Goal: Check status: Check status

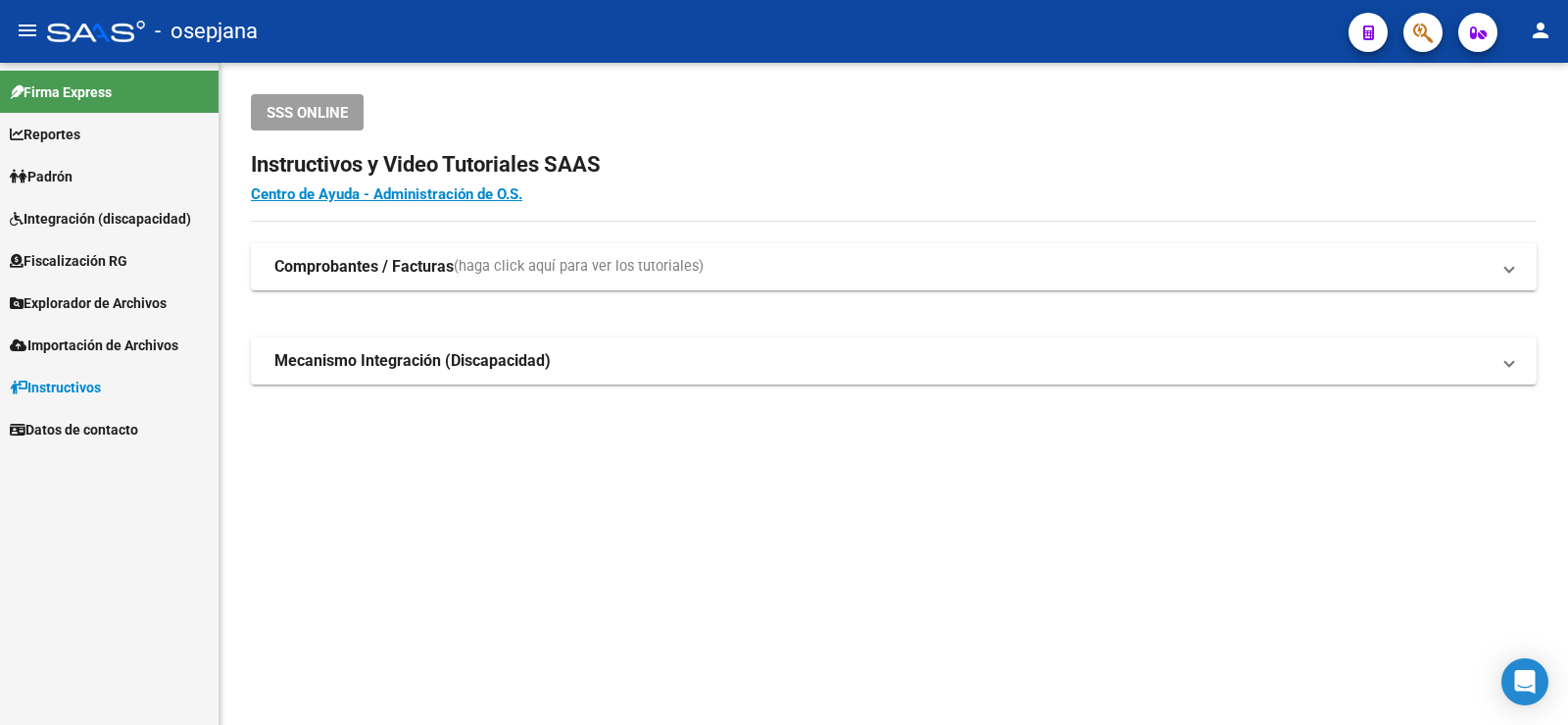
click at [71, 188] on link "Padrón" at bounding box center [109, 176] width 219 height 42
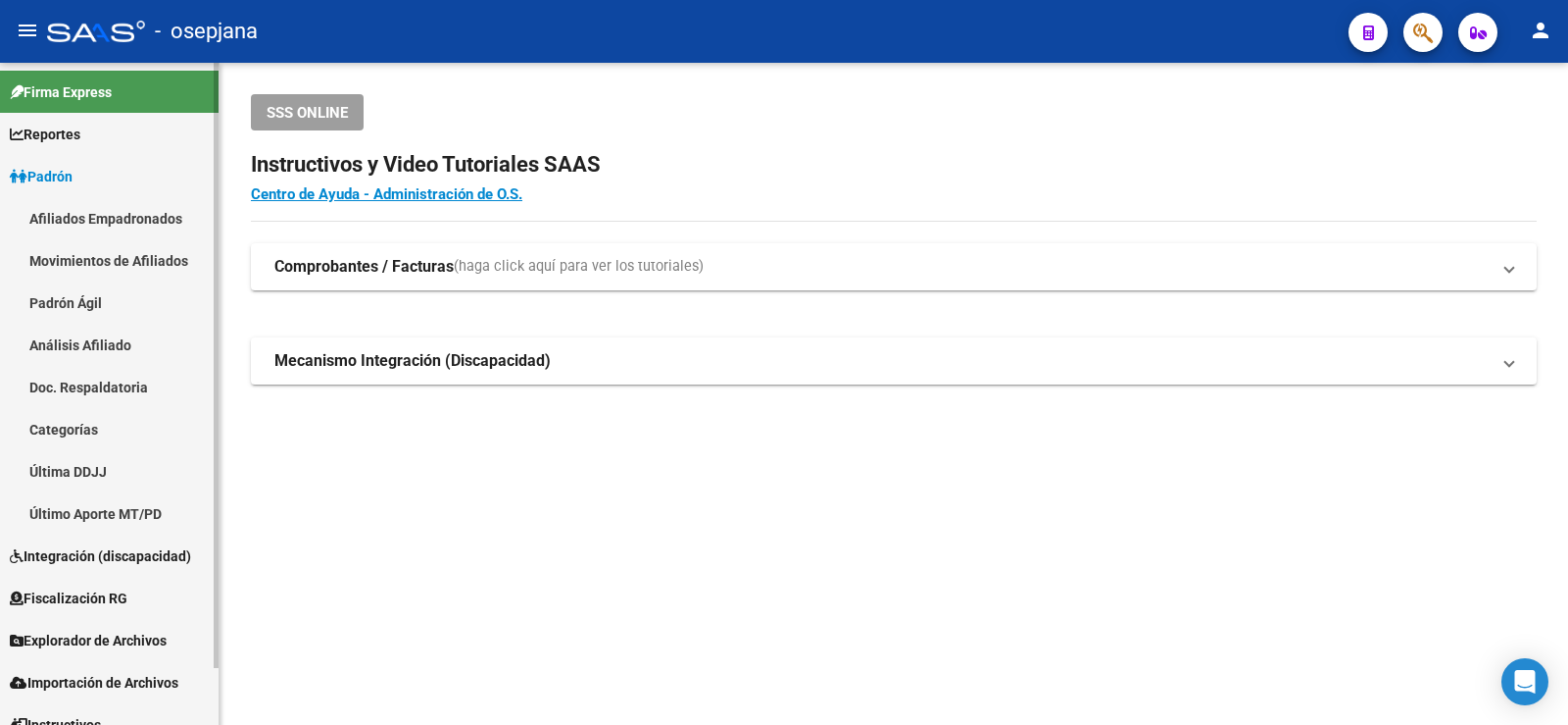
click at [88, 346] on link "Análisis Afiliado" at bounding box center [109, 344] width 219 height 42
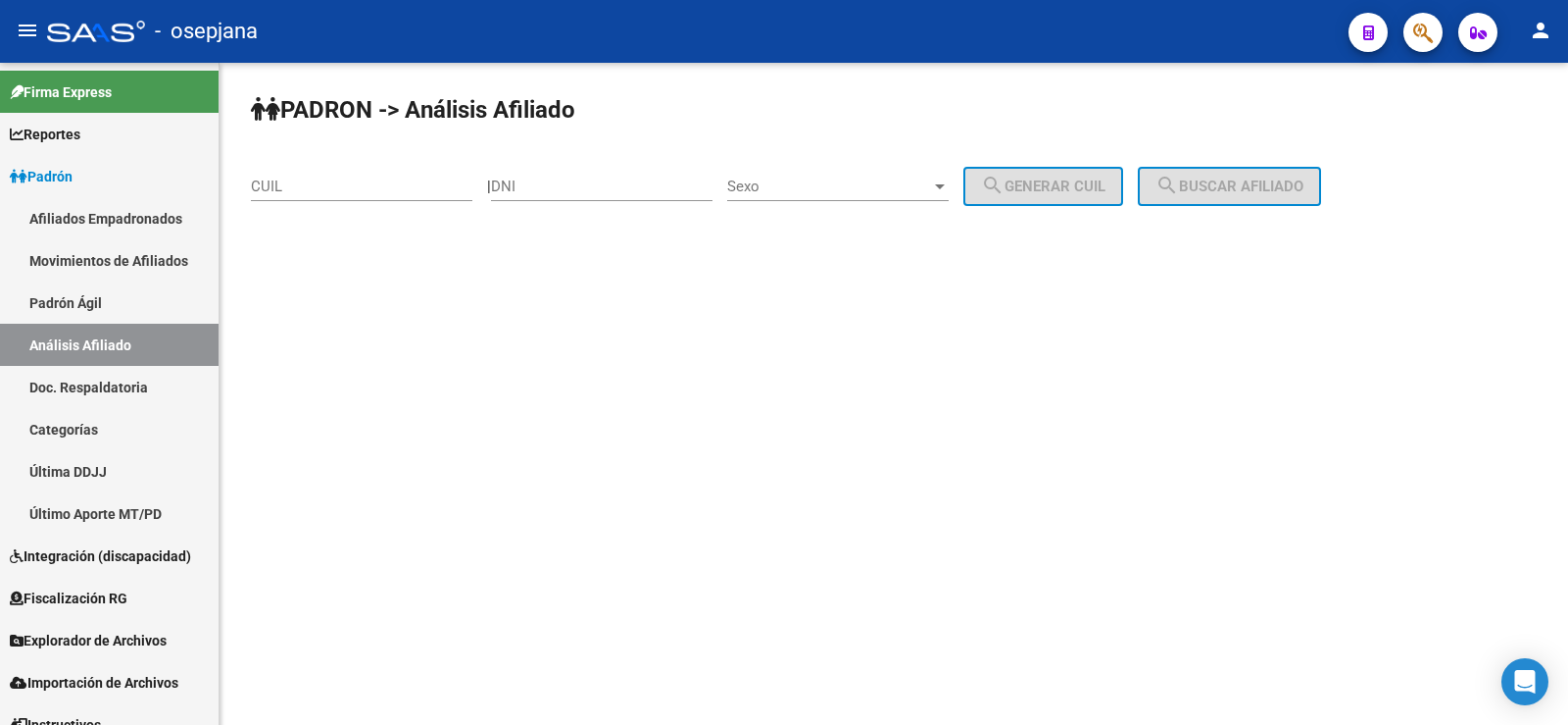
click at [321, 186] on input "CUIL" at bounding box center [362, 187] width 222 height 18
paste input "27-17602702-4"
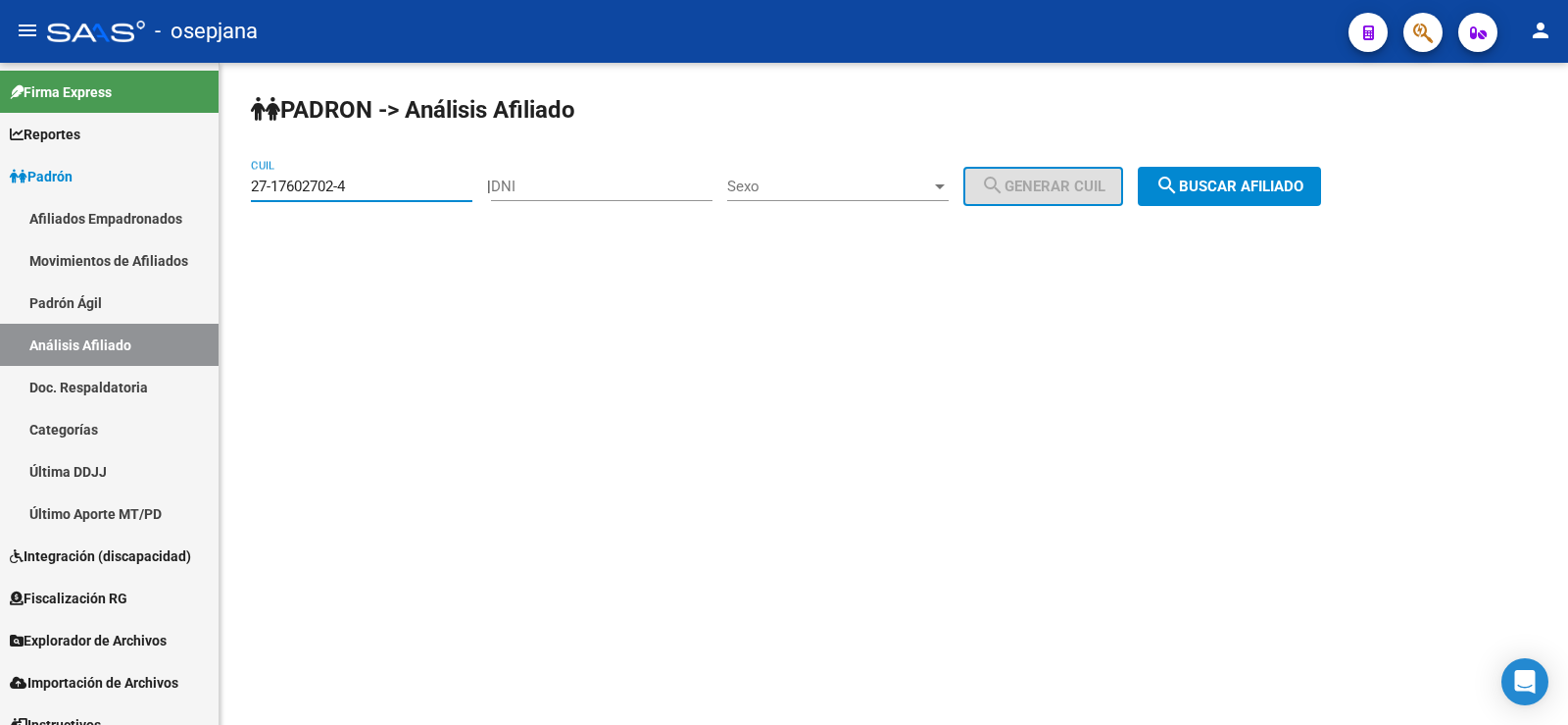
type input "27-17602702-4"
click at [1277, 185] on span "search Buscar afiliado" at bounding box center [1229, 187] width 148 height 18
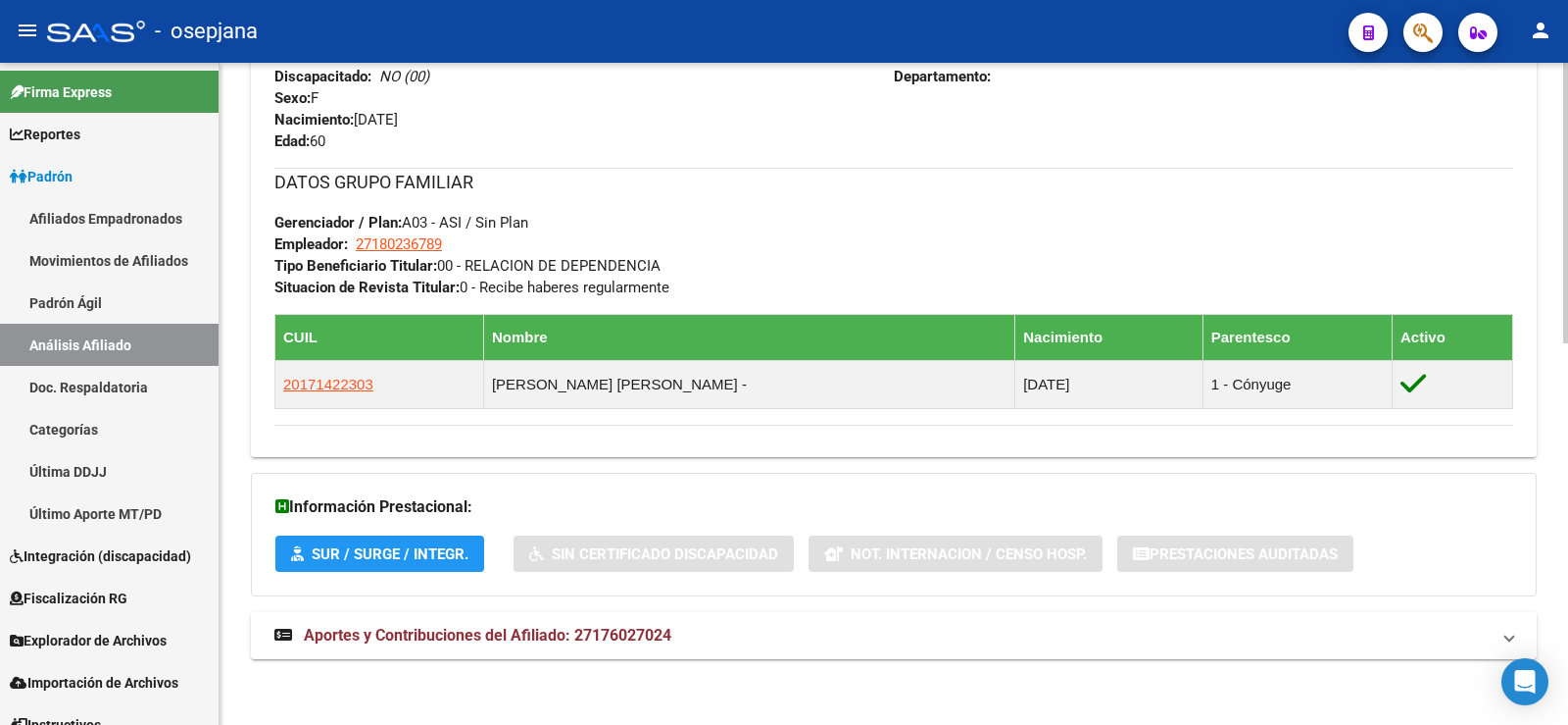
scroll to position [899, 0]
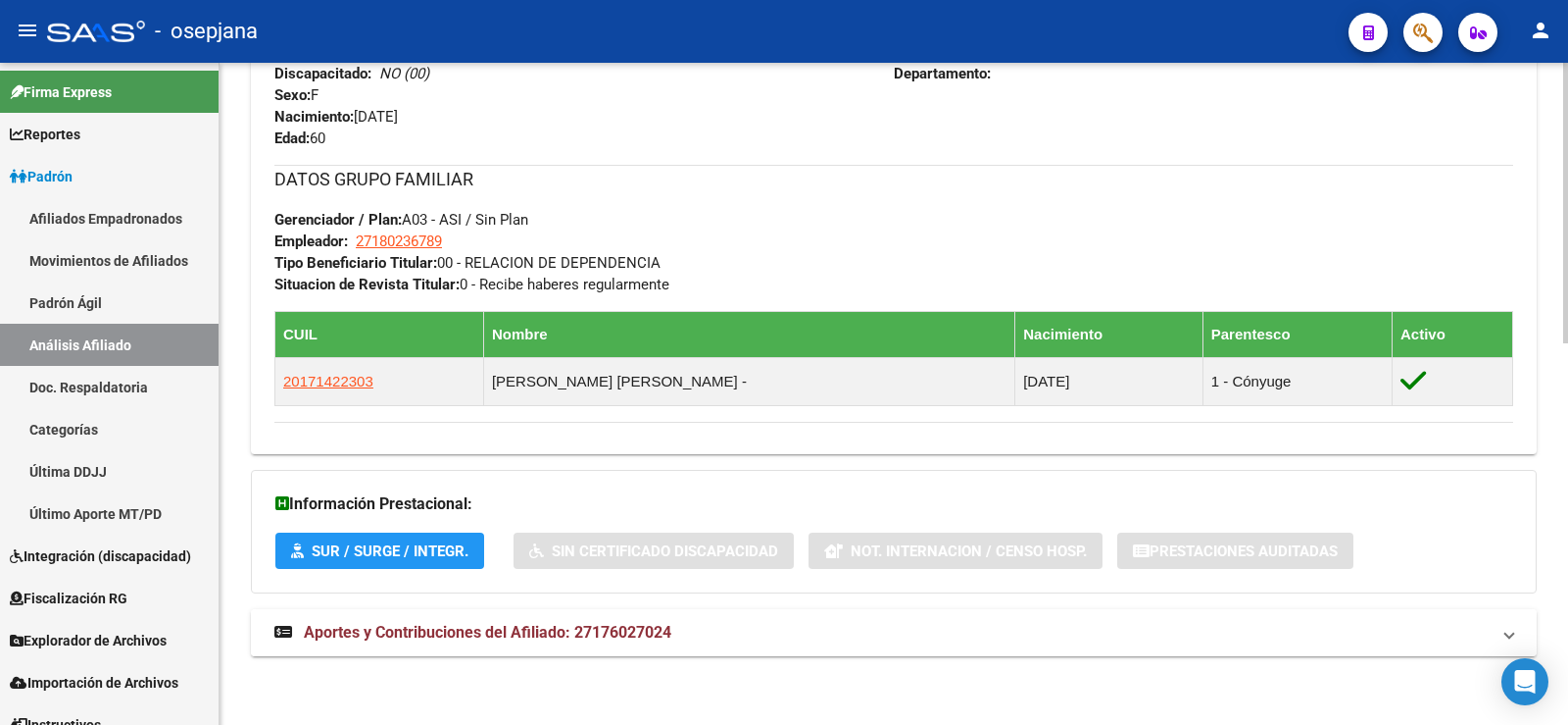
click at [645, 625] on span "Aportes y Contribuciones del Afiliado: 27176027024" at bounding box center [488, 632] width 367 height 19
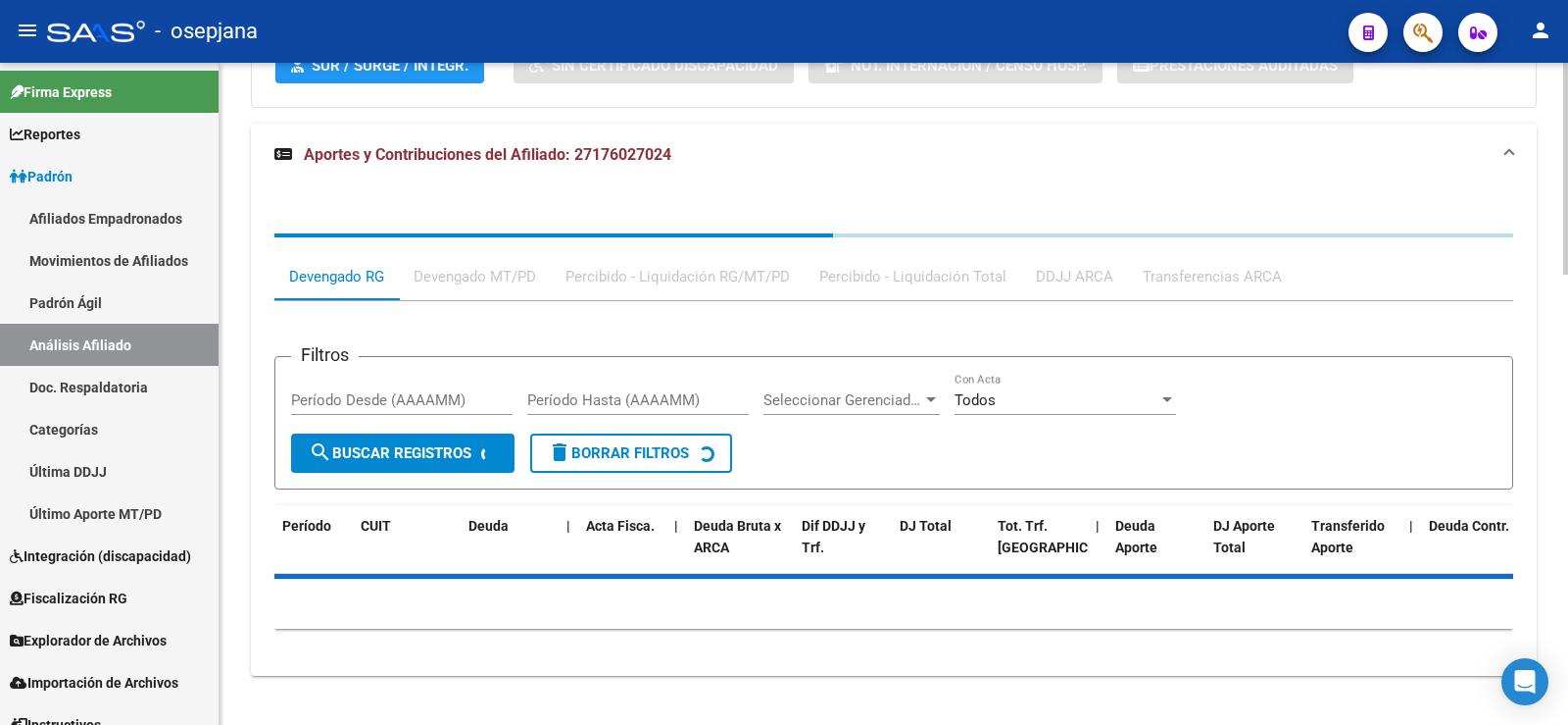
scroll to position [1389, 0]
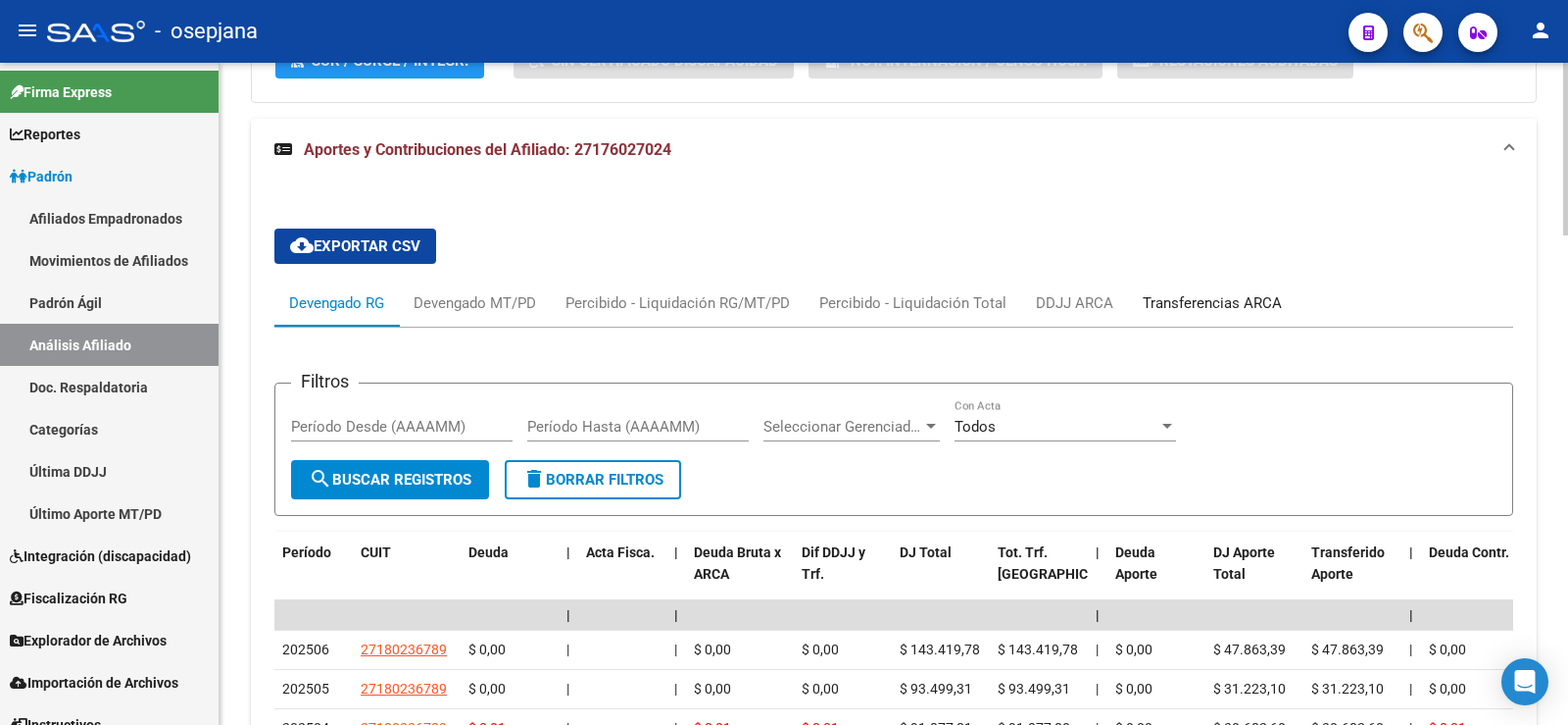
click at [1234, 284] on div "Transferencias ARCA" at bounding box center [1213, 304] width 169 height 47
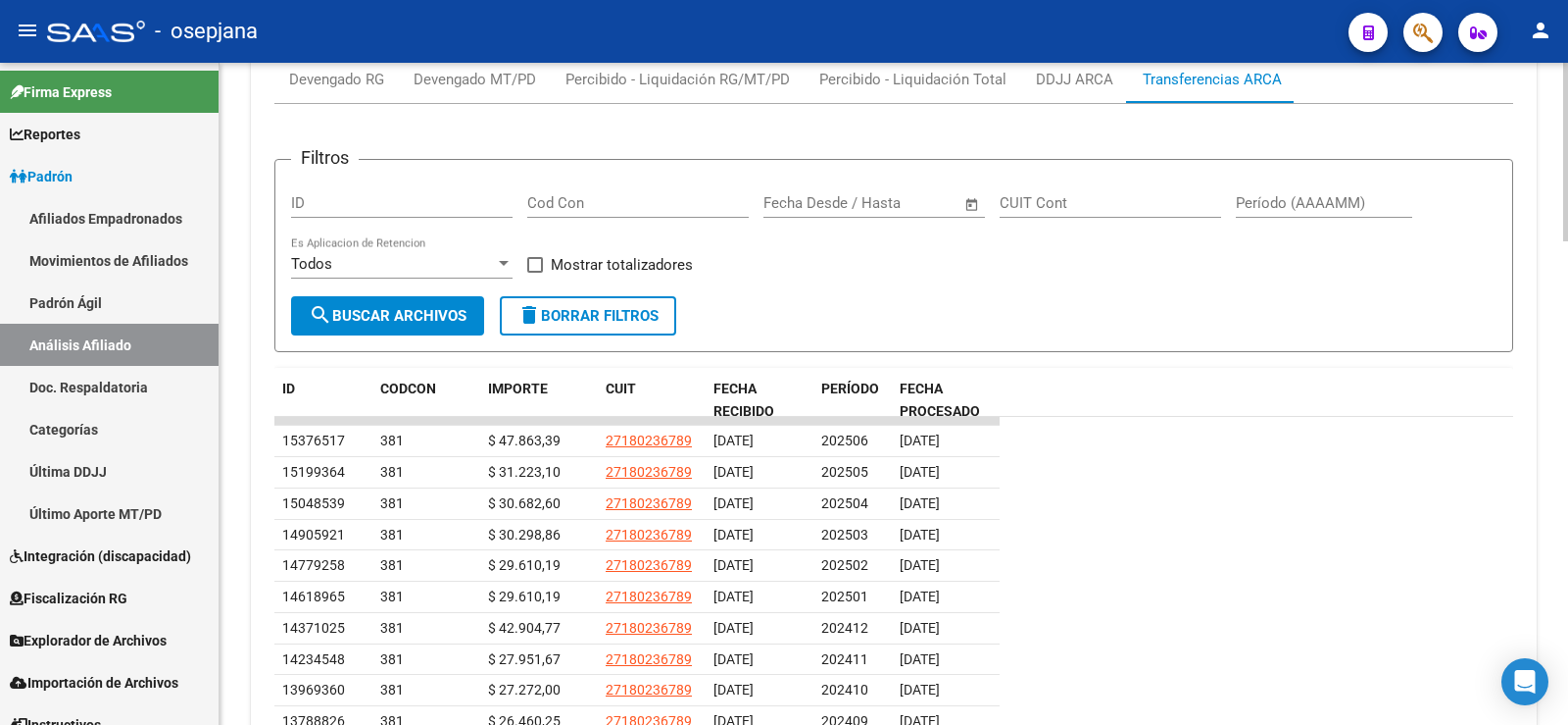
scroll to position [1683, 0]
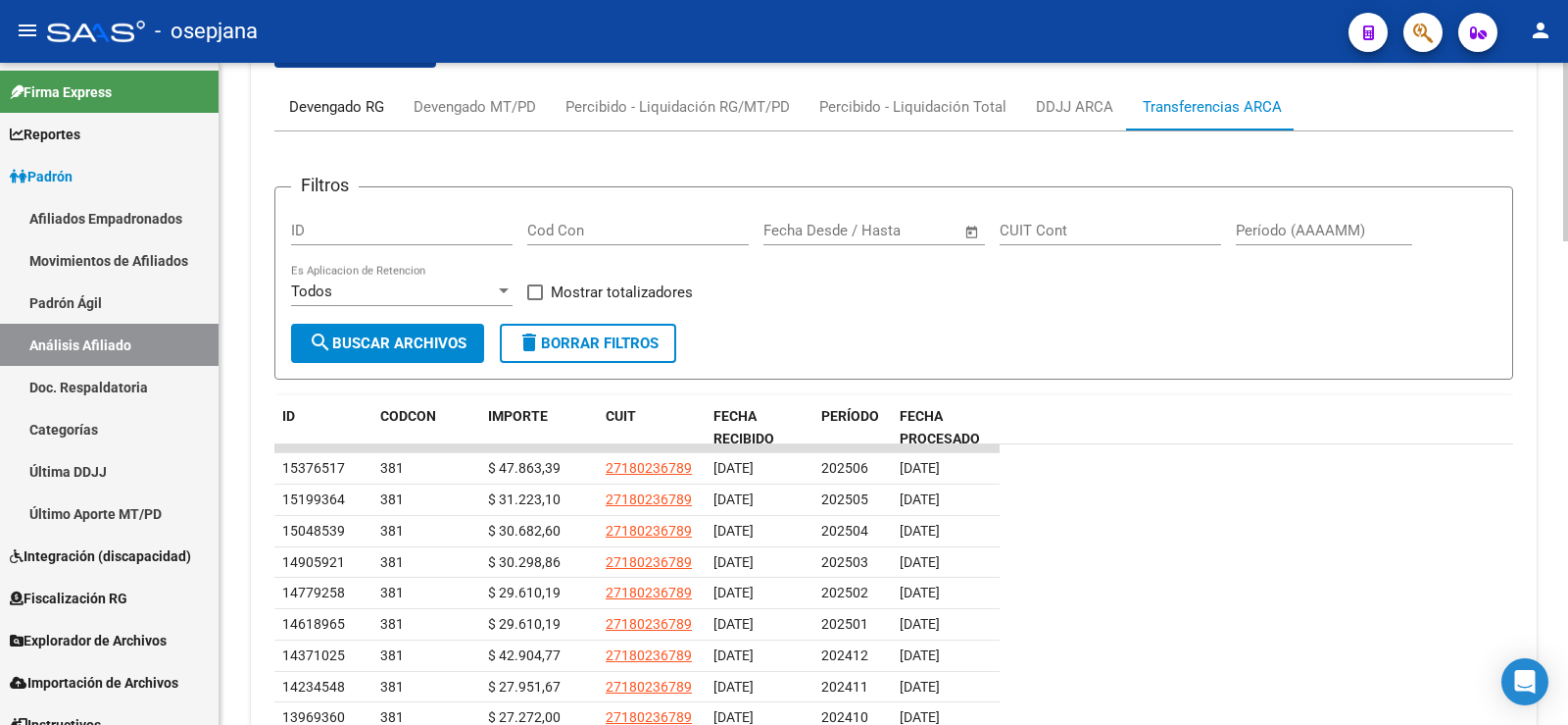
click at [369, 121] on div "Devengado RG" at bounding box center [337, 107] width 125 height 47
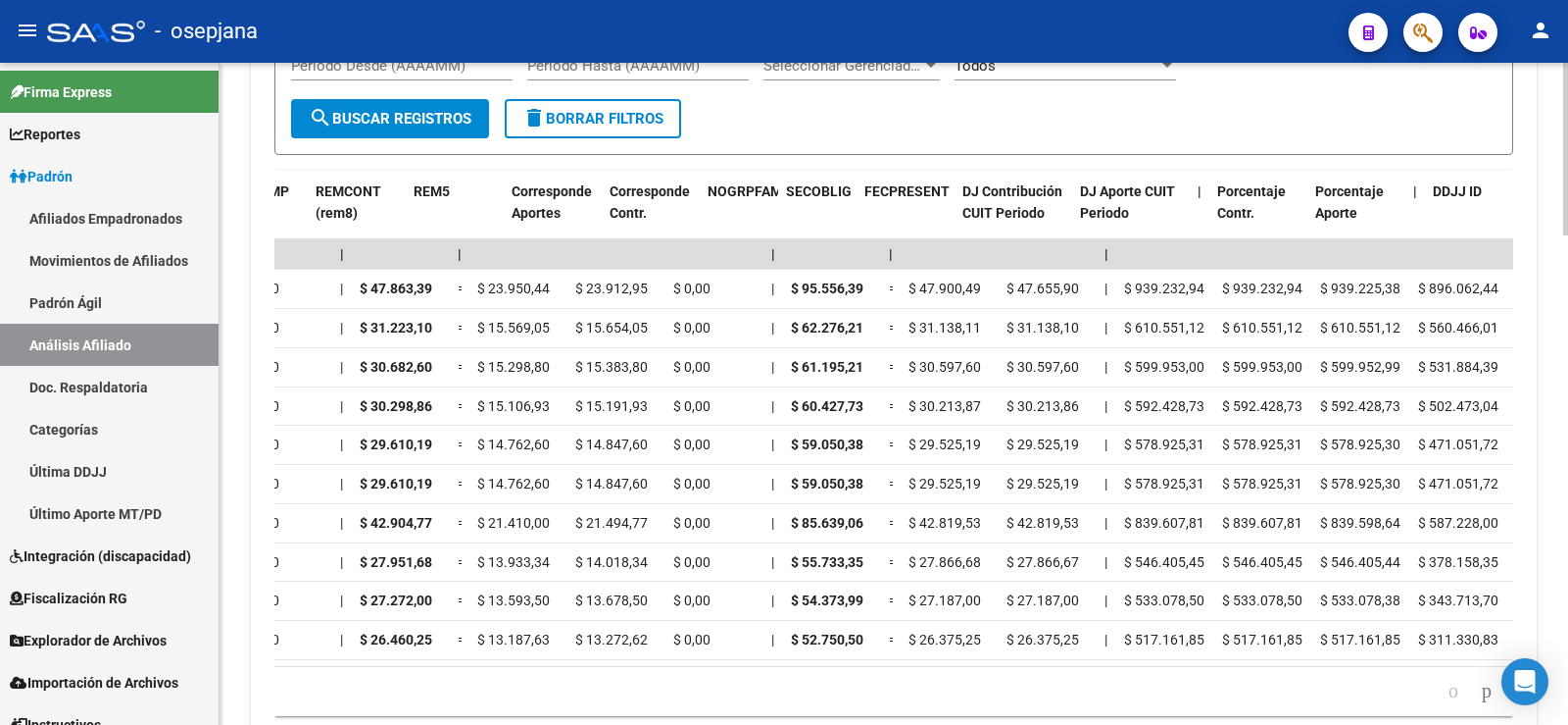
scroll to position [0, 2917]
